Goal: Find specific page/section: Find specific page/section

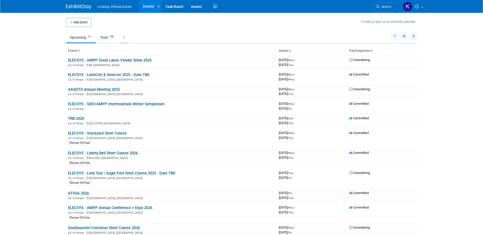
click at [126, 37] on link at bounding box center [124, 38] width 9 height 10
click at [448, 98] on body "Lindsay Infrastructure Events Add Event Bulk Upload Events Shareable Event Boar…" at bounding box center [241, 117] width 483 height 235
click at [107, 37] on link "Past 152" at bounding box center [108, 38] width 22 height 10
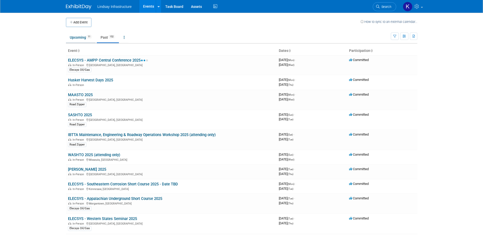
click at [75, 37] on link "Upcoming 11" at bounding box center [81, 38] width 30 height 10
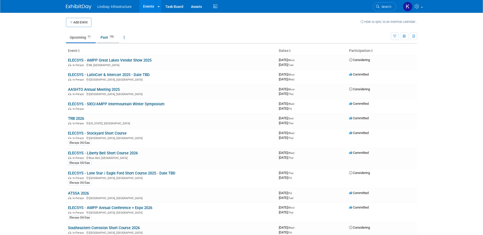
click at [106, 39] on link "Past 152" at bounding box center [108, 38] width 22 height 10
